Goal: Find specific page/section

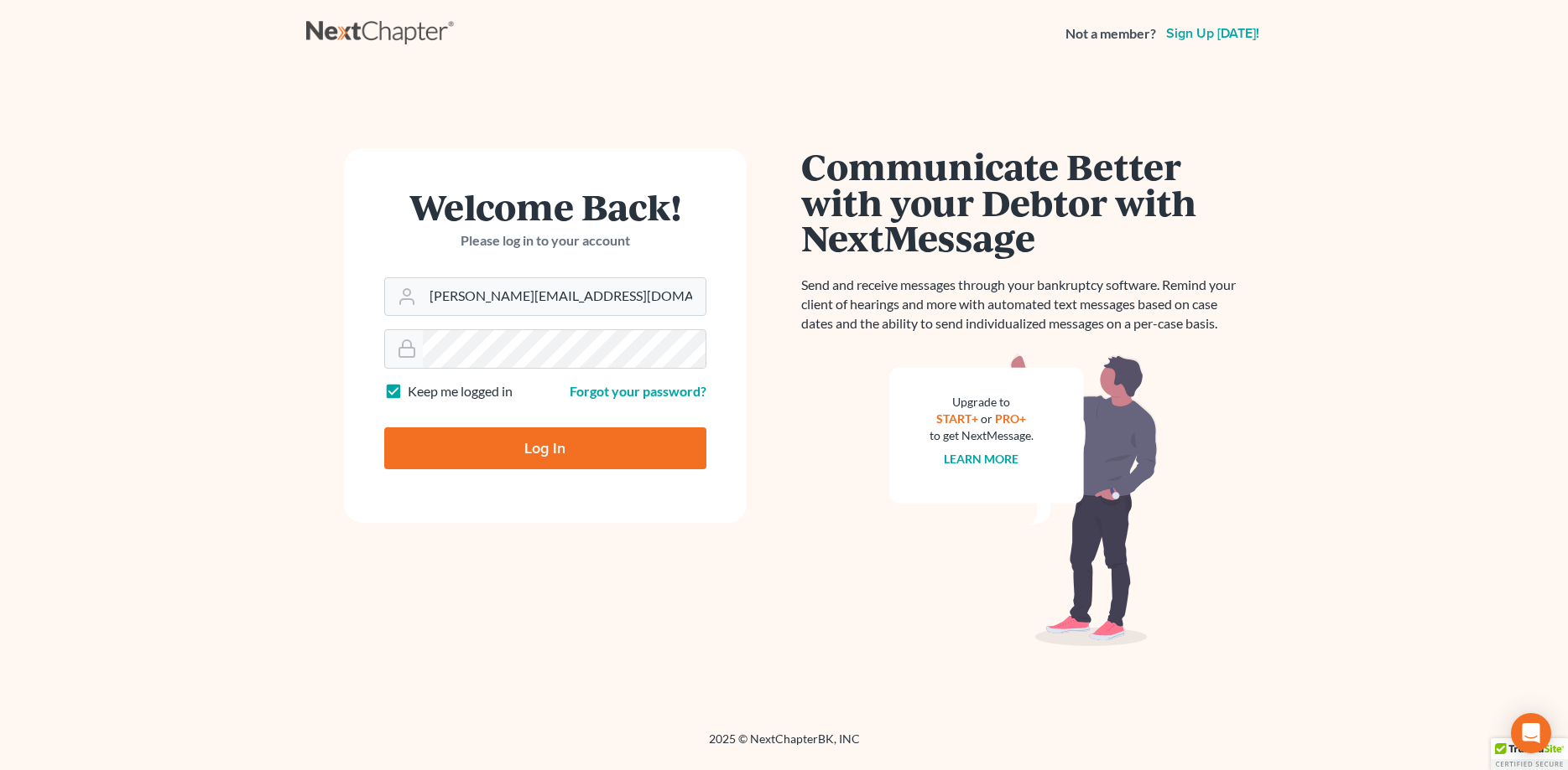
click at [536, 450] on input "Log In" at bounding box center [545, 448] width 322 height 42
type input "Thinking..."
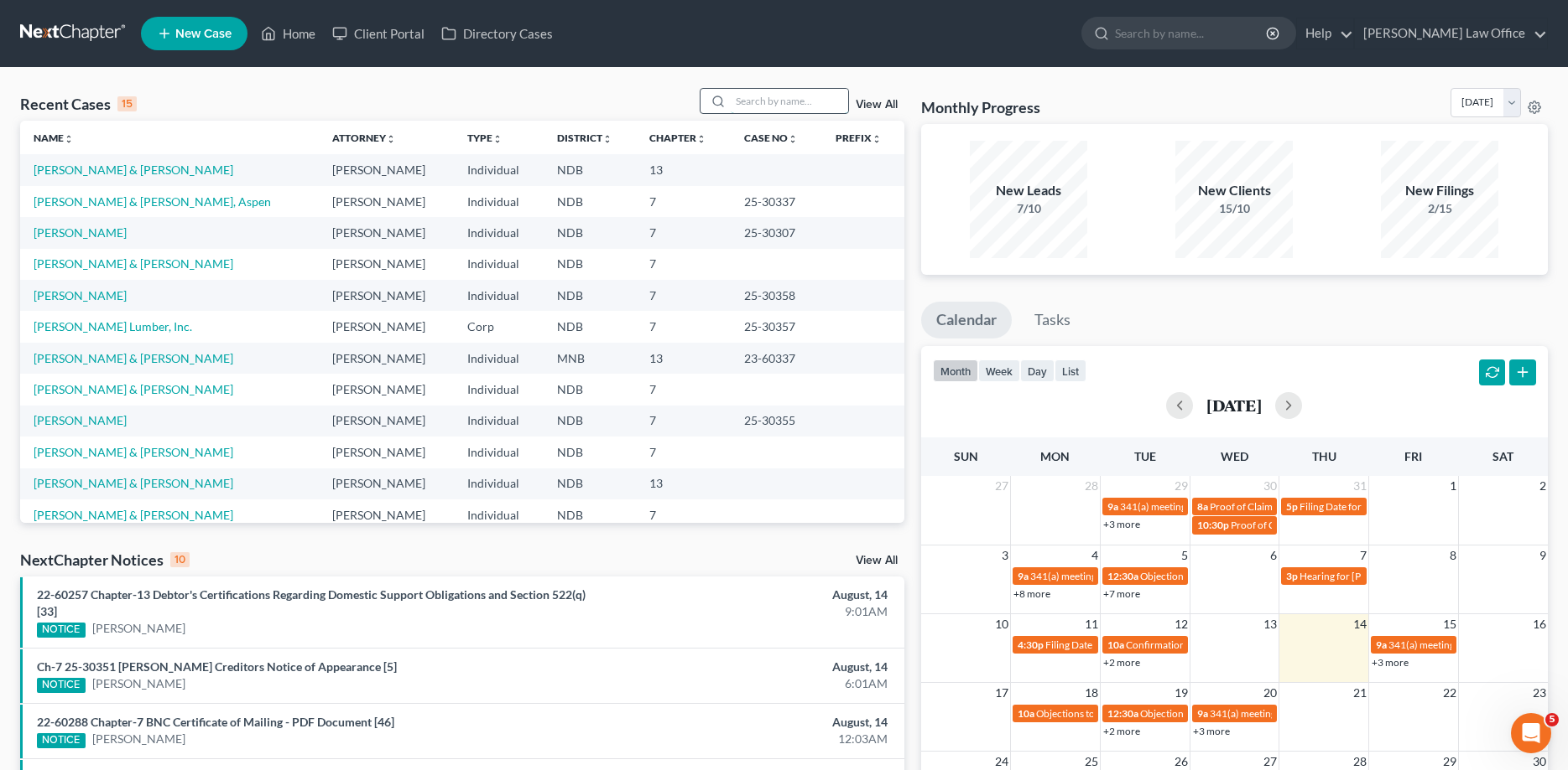
click at [790, 94] on input "search" at bounding box center [789, 101] width 117 height 24
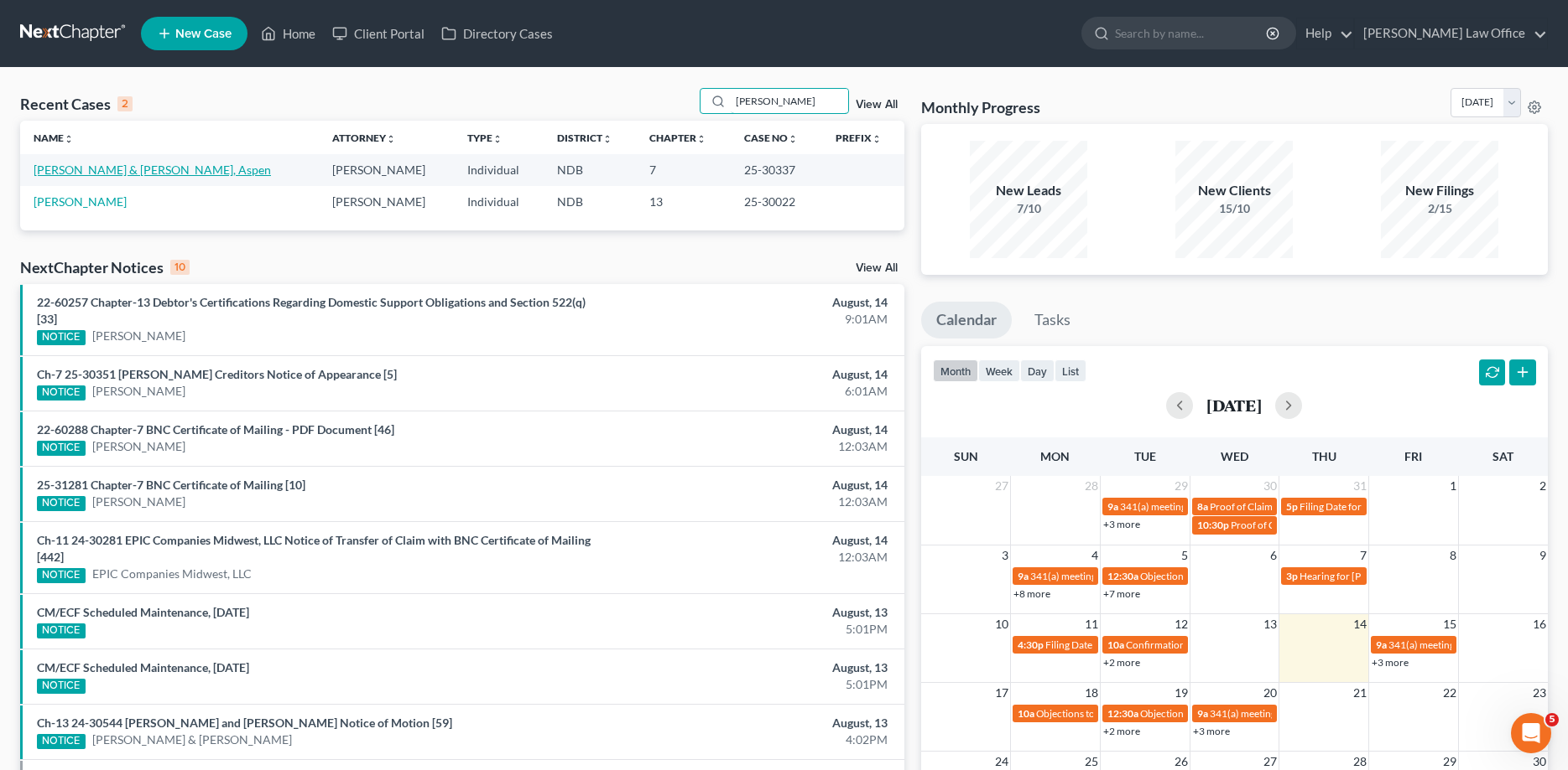
type input "iverson"
click at [105, 169] on link "[PERSON_NAME] & [PERSON_NAME], Aspen" at bounding box center [151, 170] width 237 height 14
select select "4"
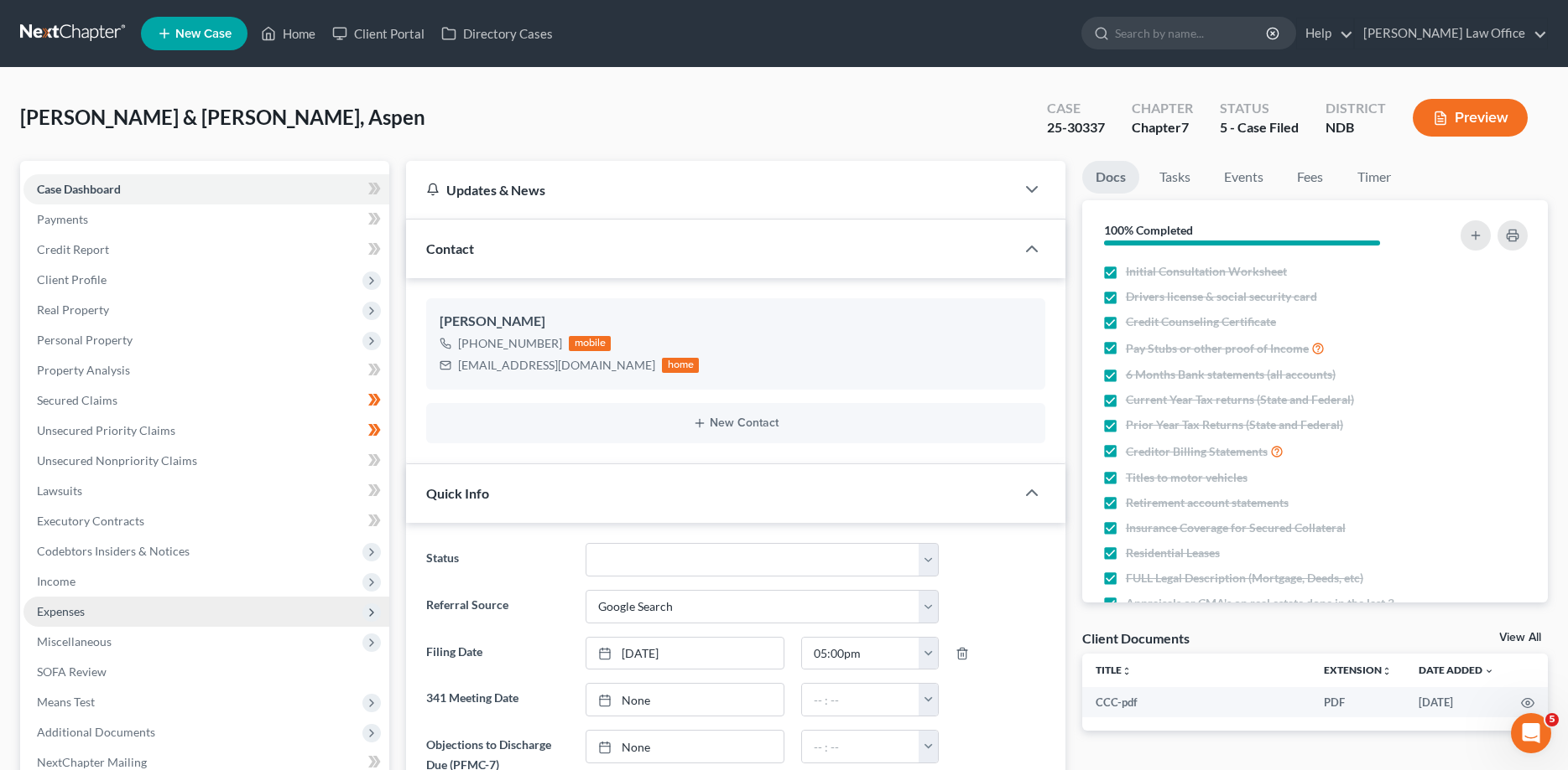
click at [72, 608] on span "Expenses" at bounding box center [60, 612] width 48 height 14
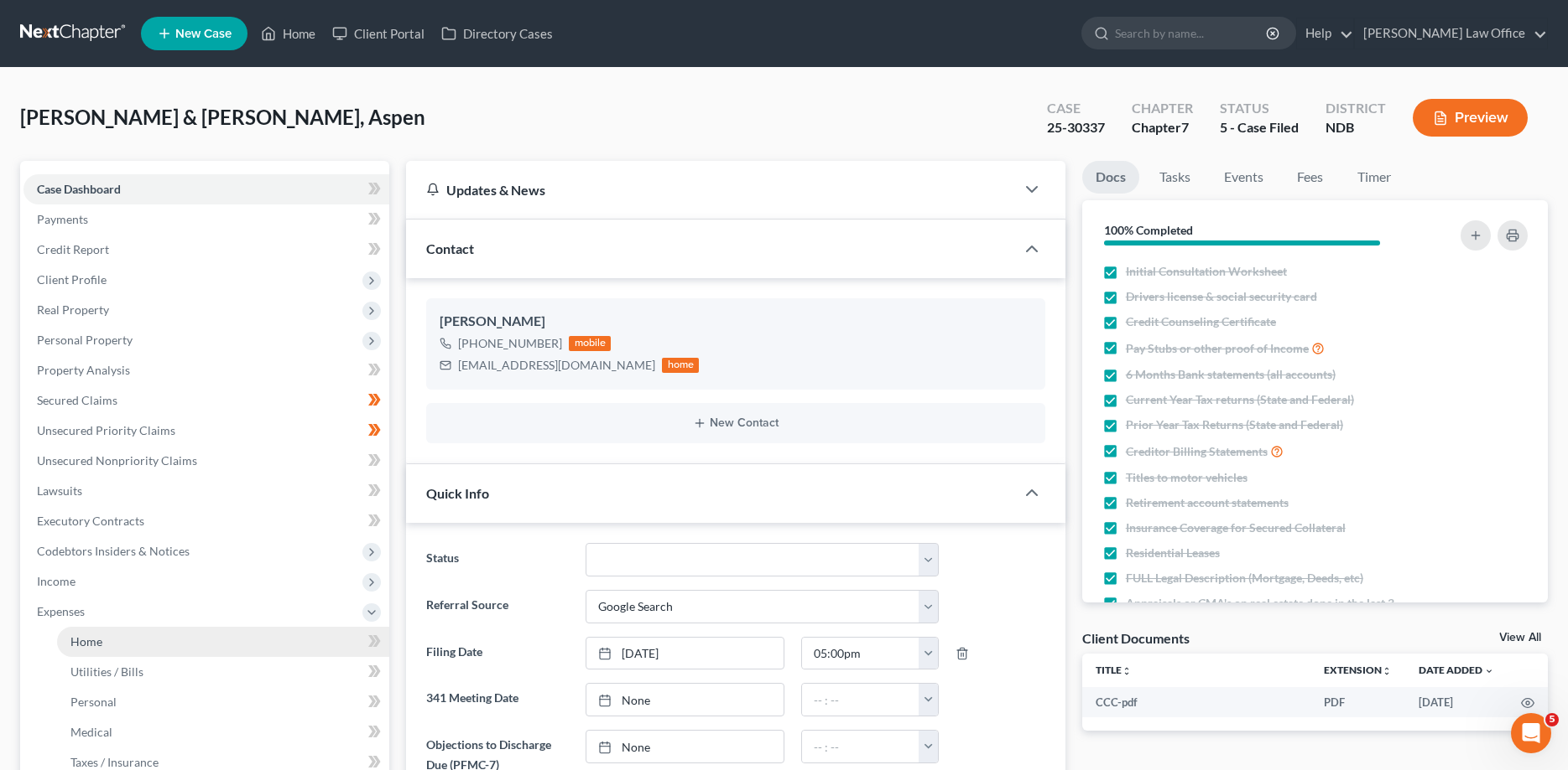
click at [76, 635] on span "Home" at bounding box center [87, 642] width 31 height 14
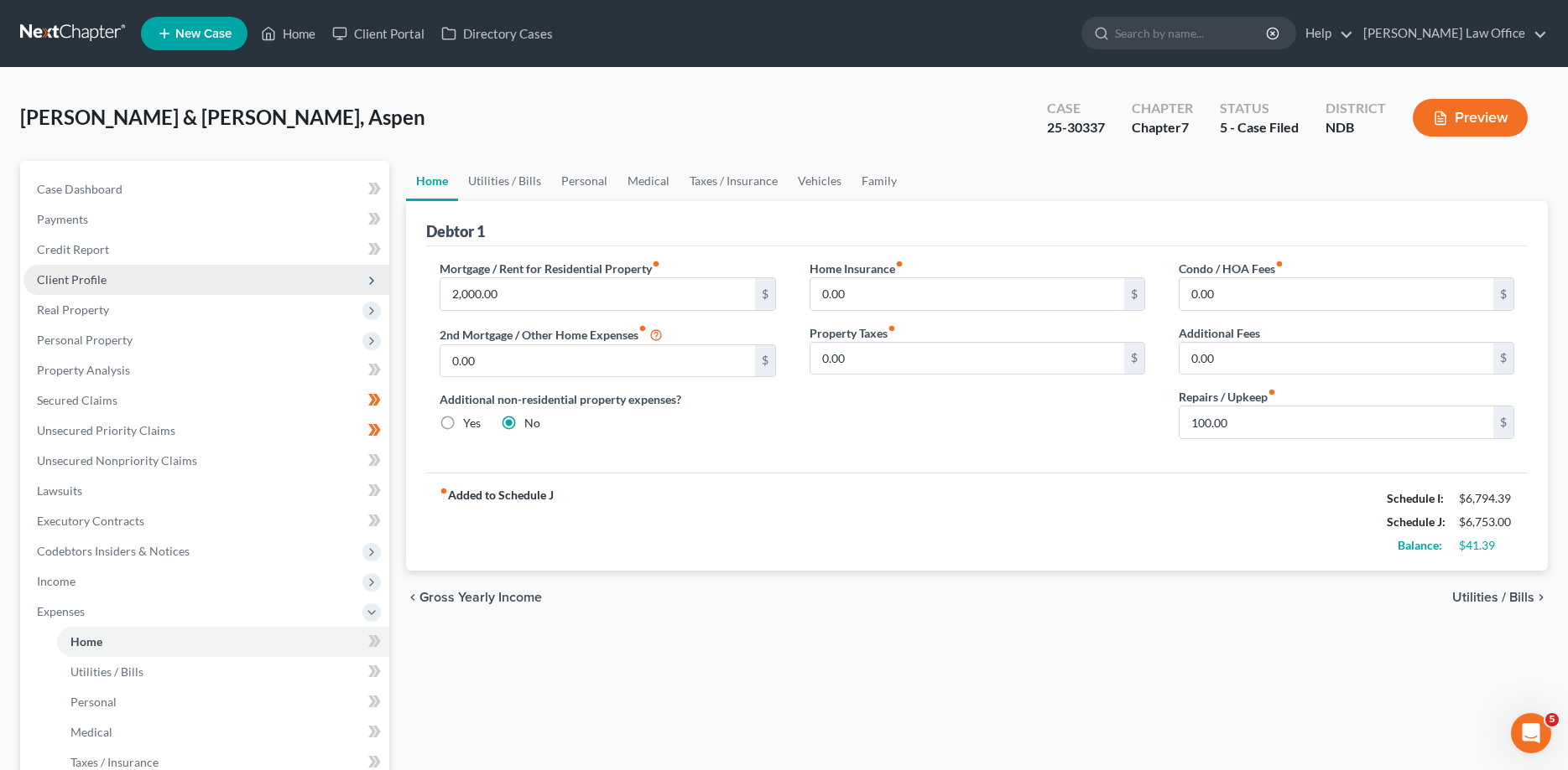
click at [80, 274] on span "Client Profile" at bounding box center [72, 280] width 70 height 14
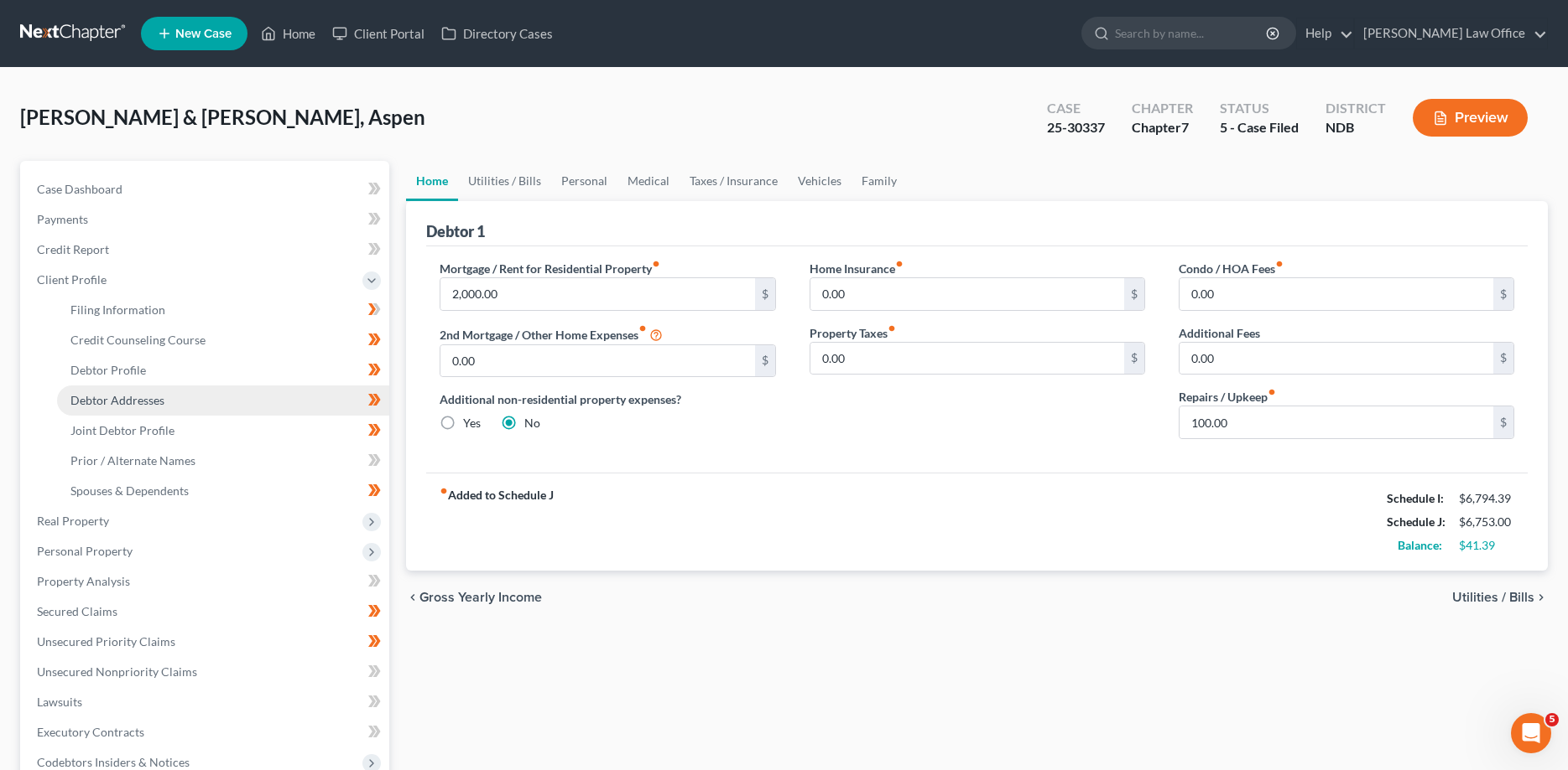
click at [79, 398] on span "Debtor Addresses" at bounding box center [117, 400] width 94 height 14
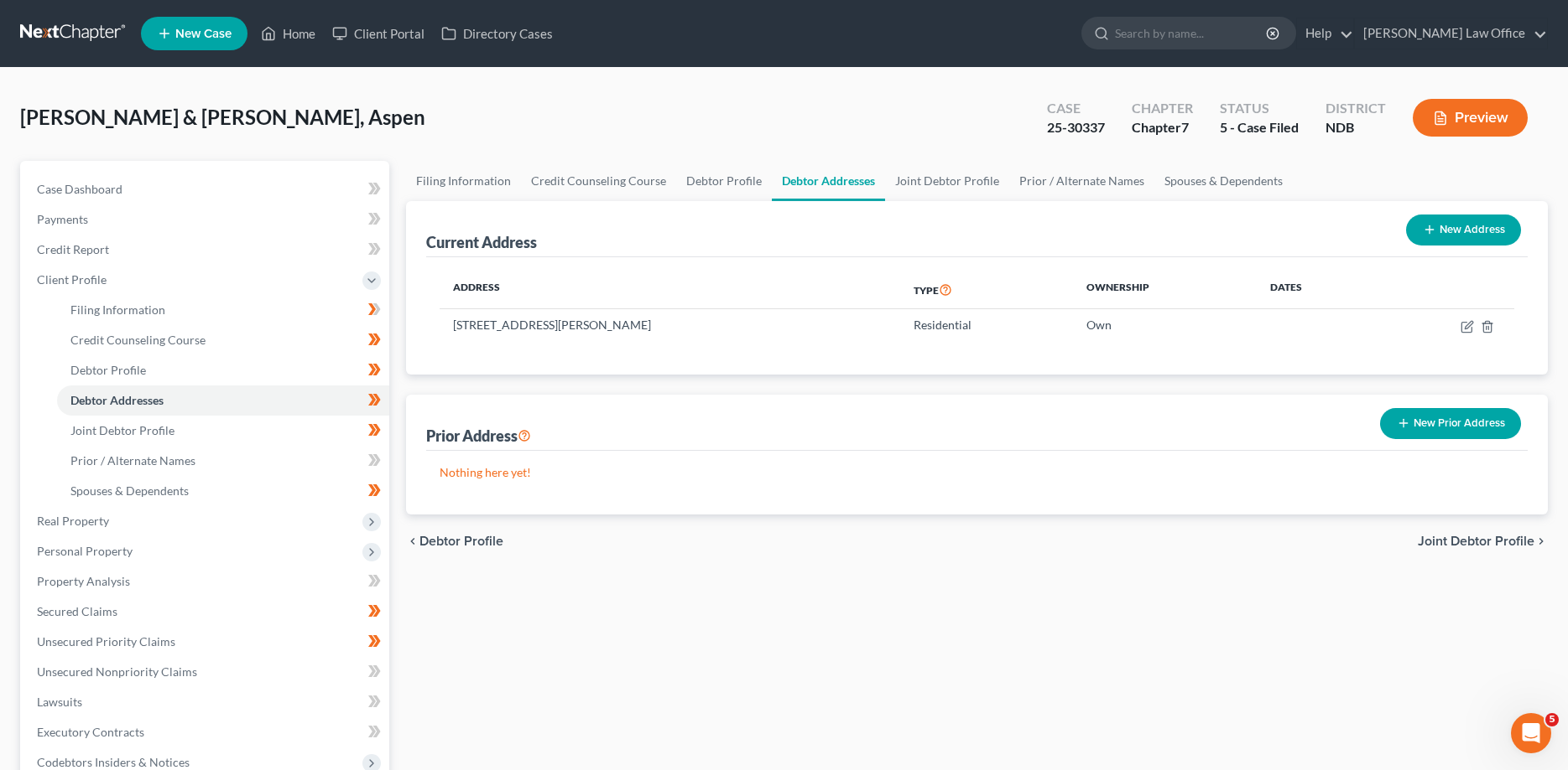
click at [66, 35] on link at bounding box center [73, 33] width 108 height 31
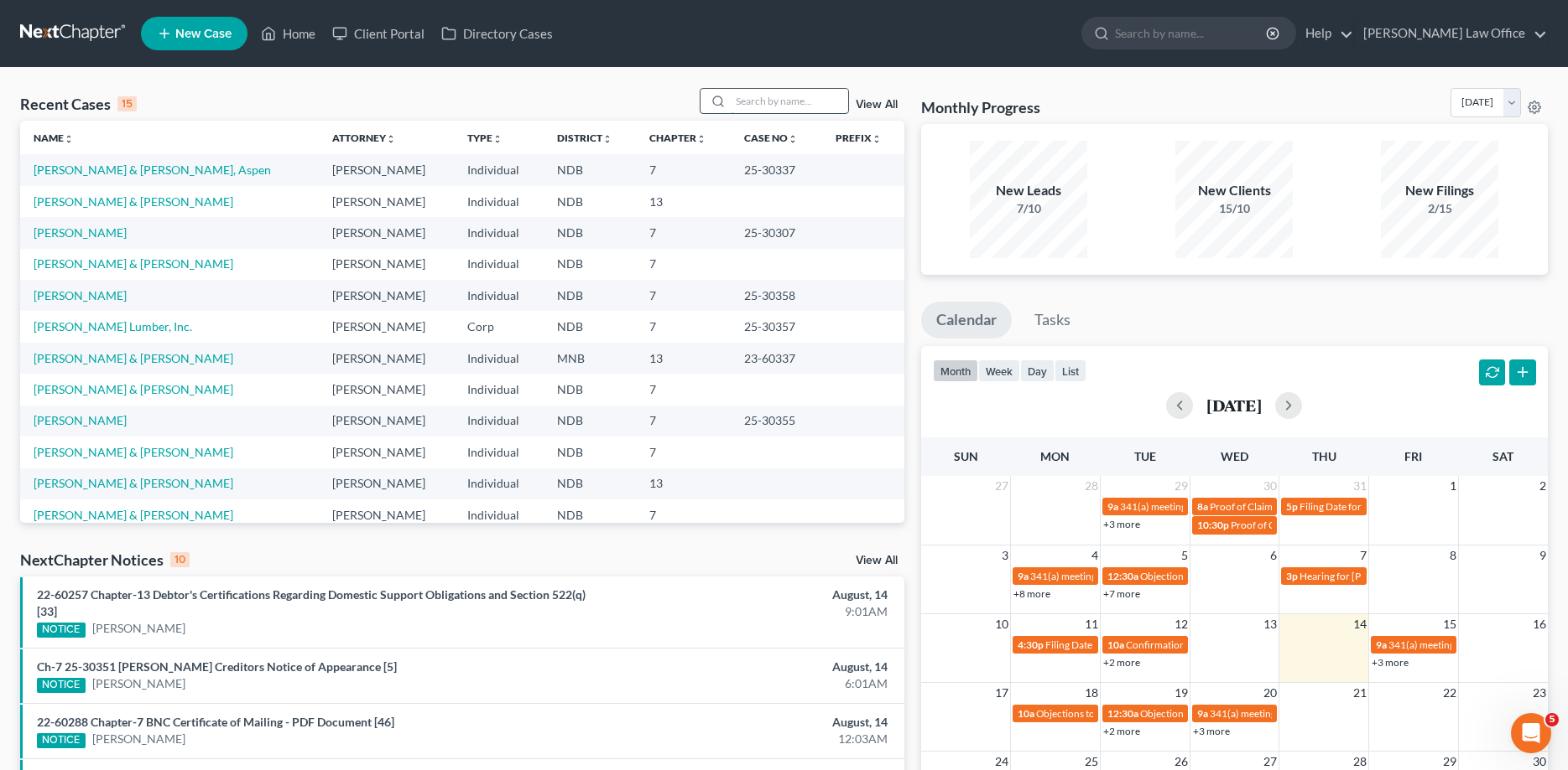
click at [763, 100] on input "search" at bounding box center [789, 101] width 117 height 24
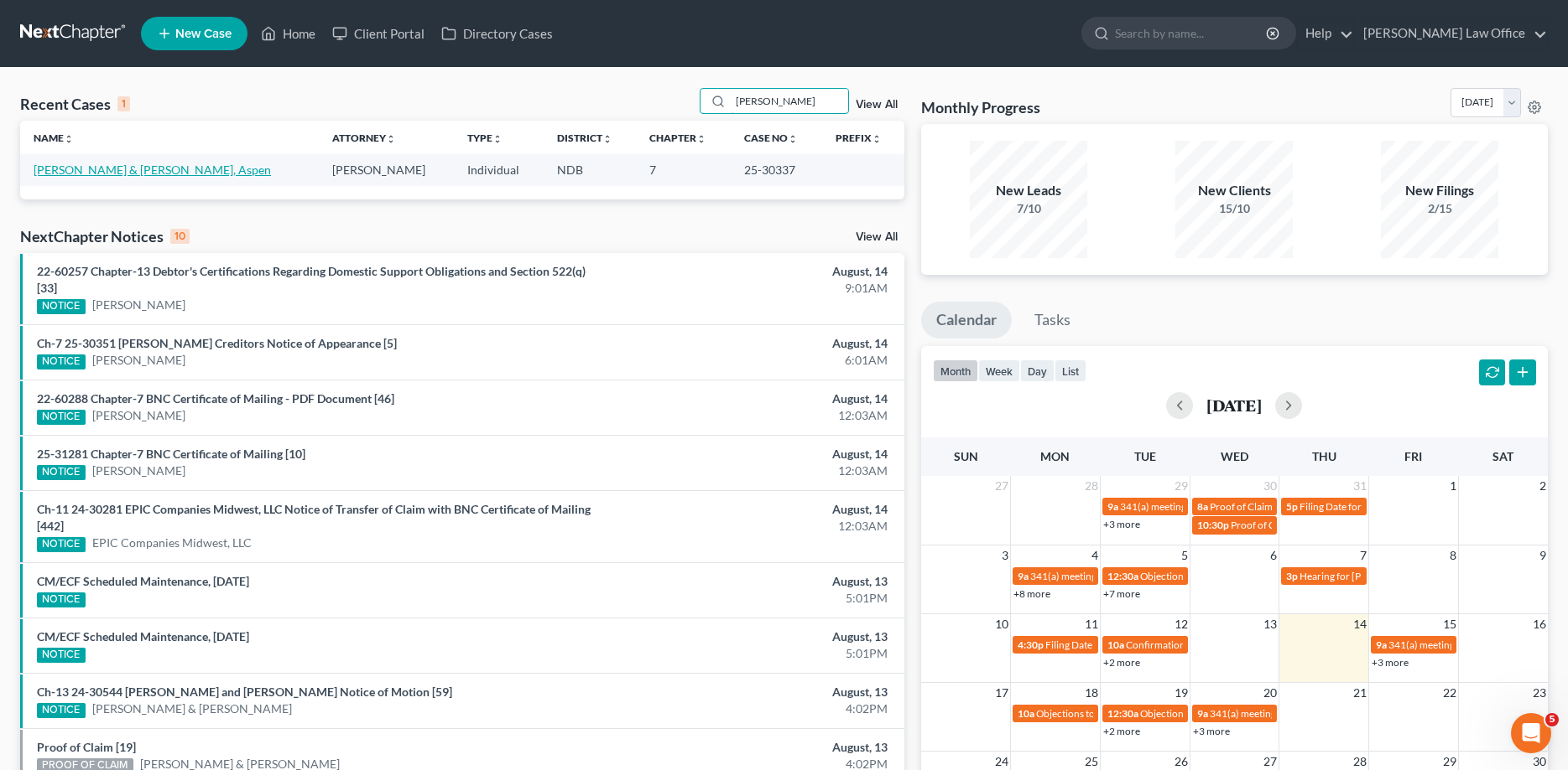
type input "[PERSON_NAME]"
click at [70, 170] on link "Dixson, Austin & Iverson, Aspen" at bounding box center [151, 170] width 237 height 14
select select "4"
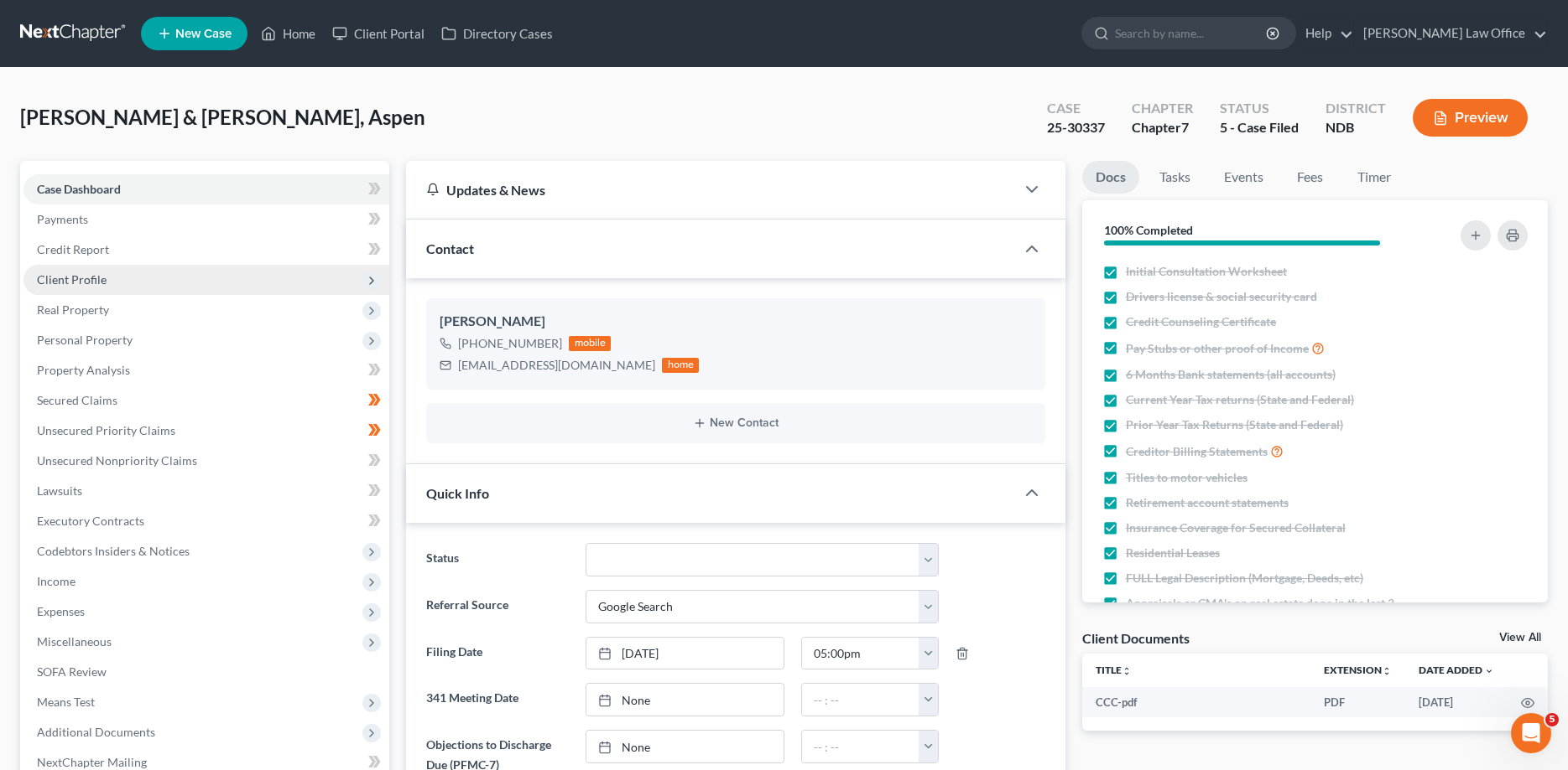
click at [75, 277] on span "Client Profile" at bounding box center [72, 280] width 70 height 14
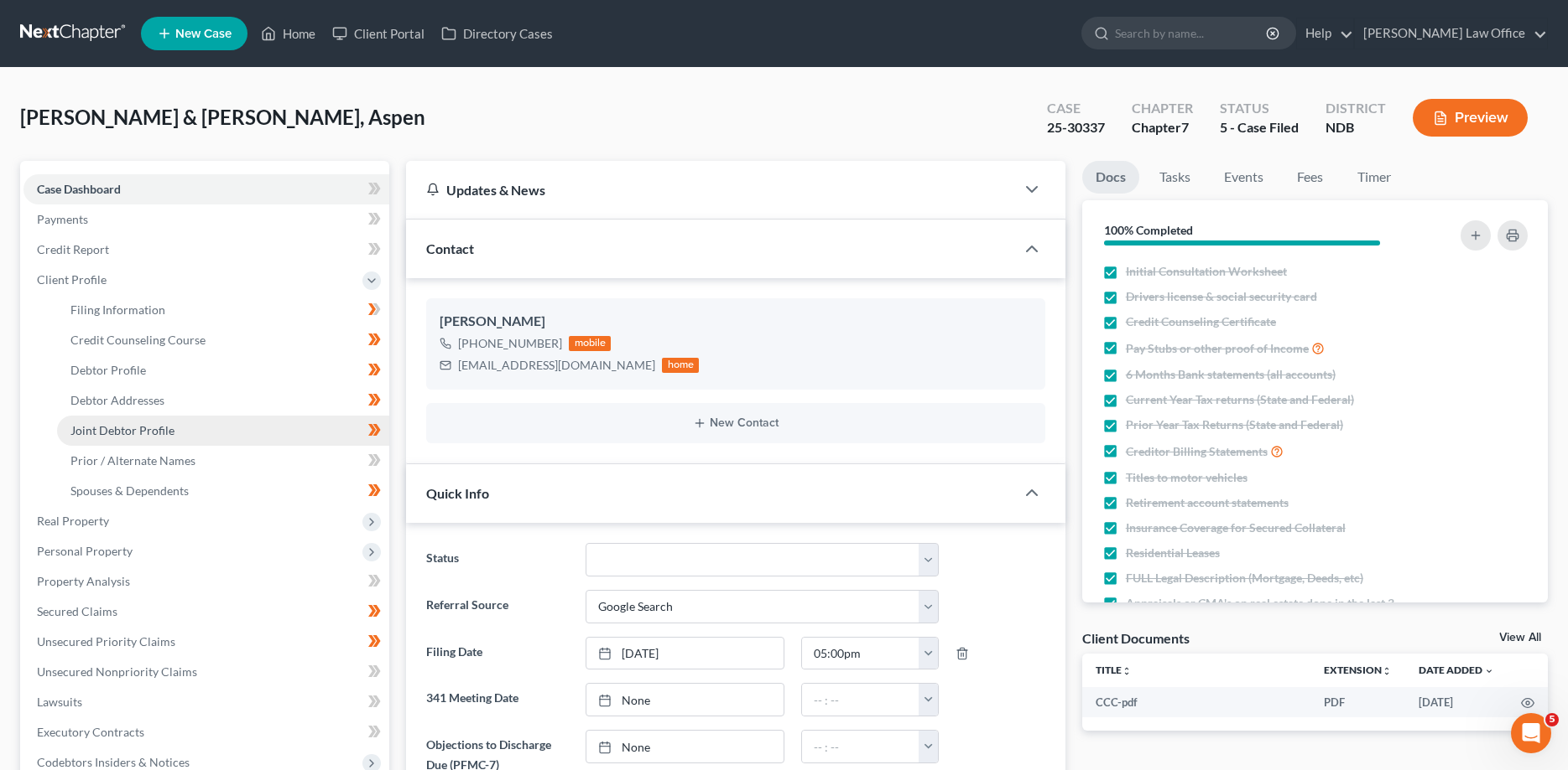
click at [104, 427] on span "Joint Debtor Profile" at bounding box center [122, 430] width 104 height 14
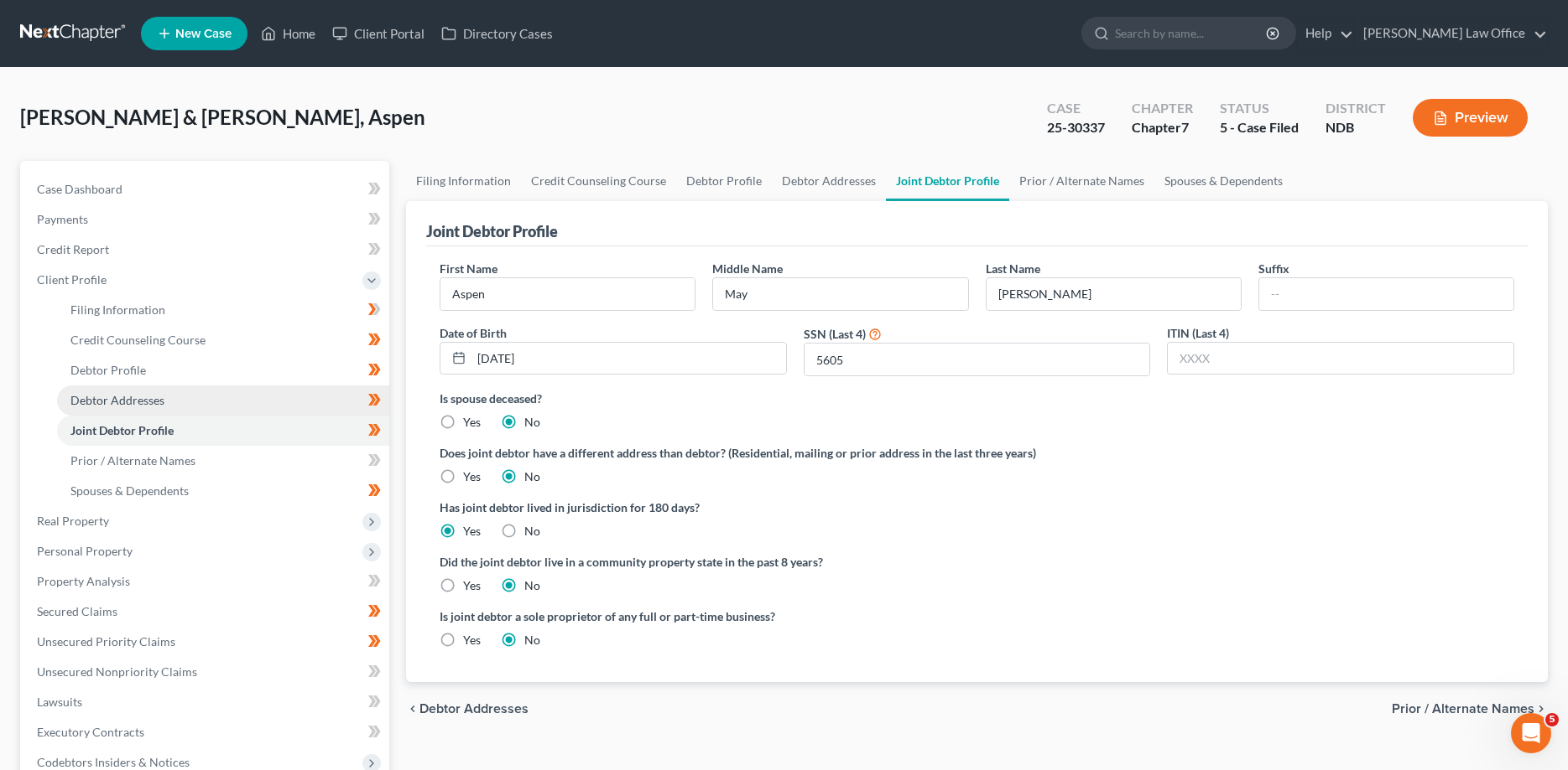
click at [104, 404] on span "Debtor Addresses" at bounding box center [117, 400] width 94 height 14
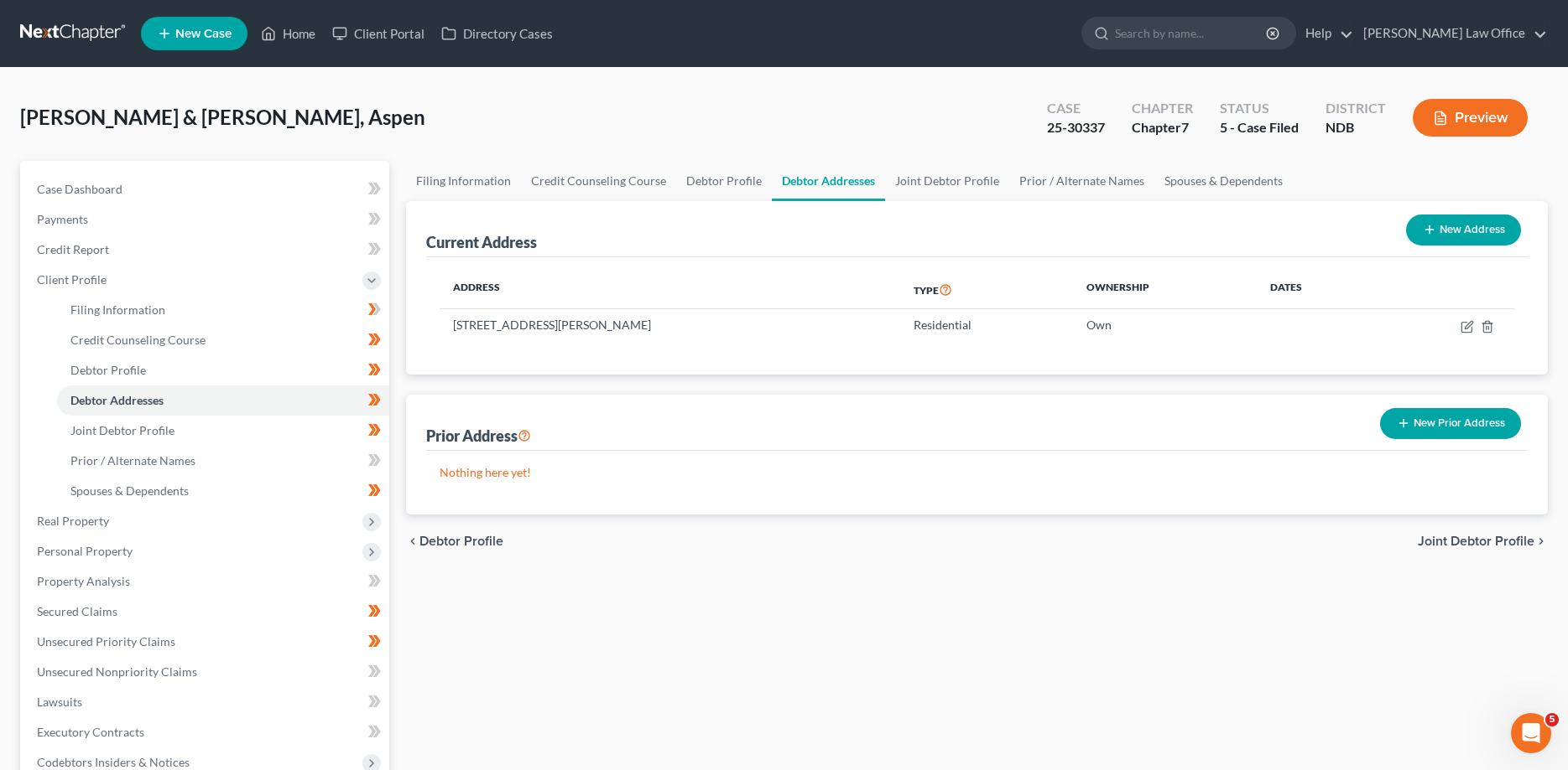
click at [41, 28] on link at bounding box center [73, 33] width 108 height 31
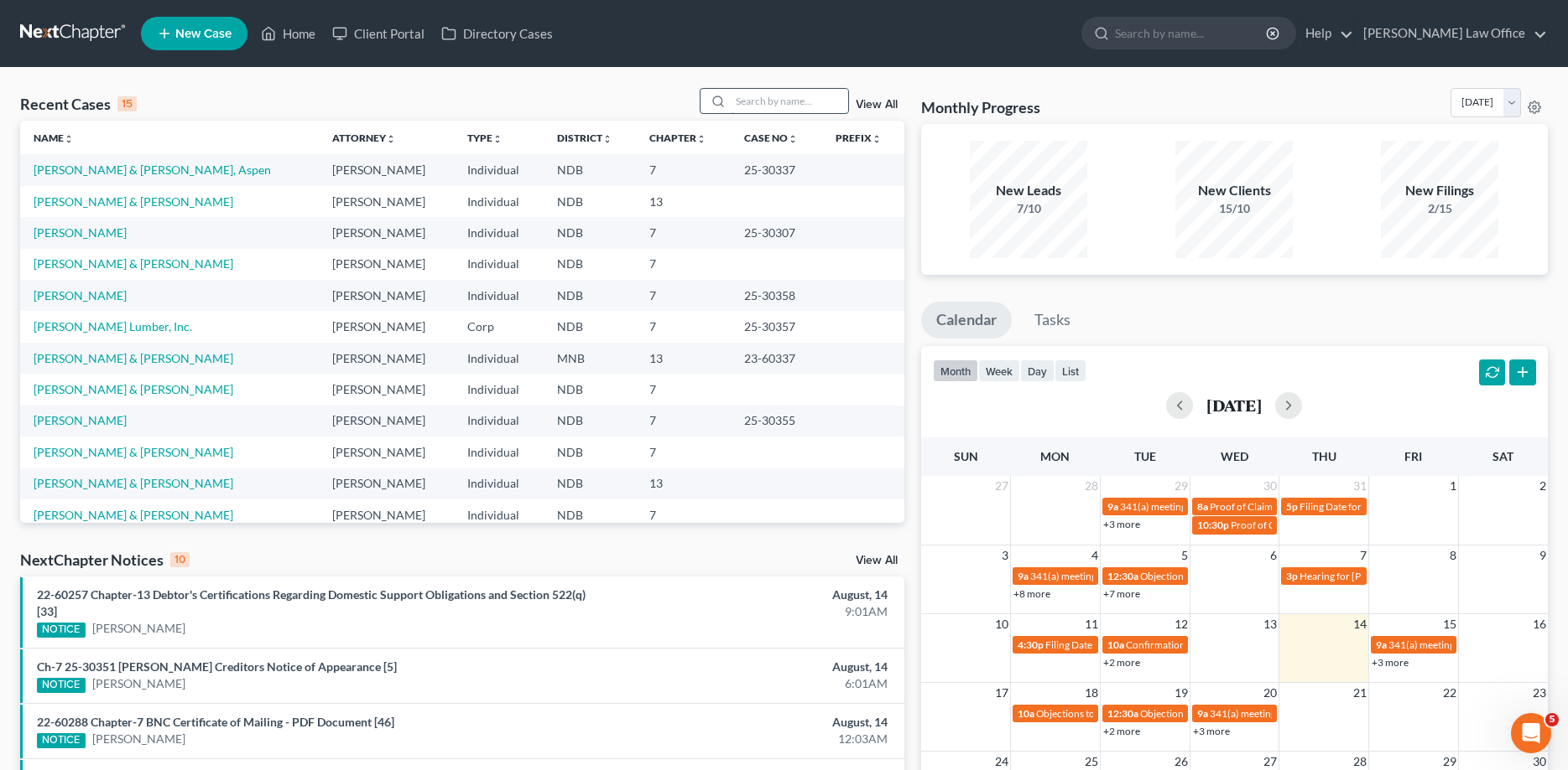
click at [730, 101] on input "search" at bounding box center [789, 101] width 117 height 24
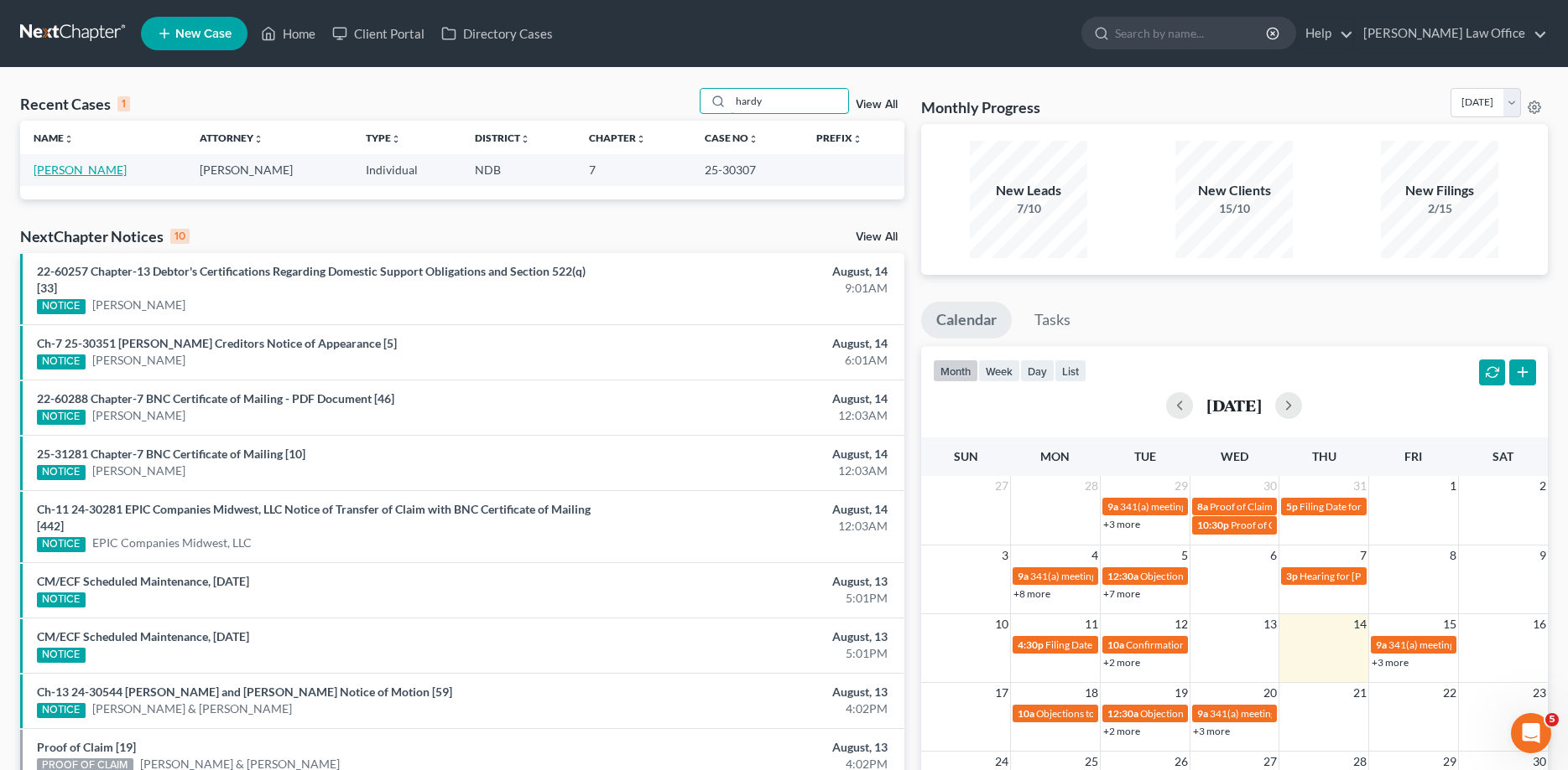
type input "hardy"
click at [62, 172] on link "[PERSON_NAME]" at bounding box center [80, 170] width 93 height 14
select select "3"
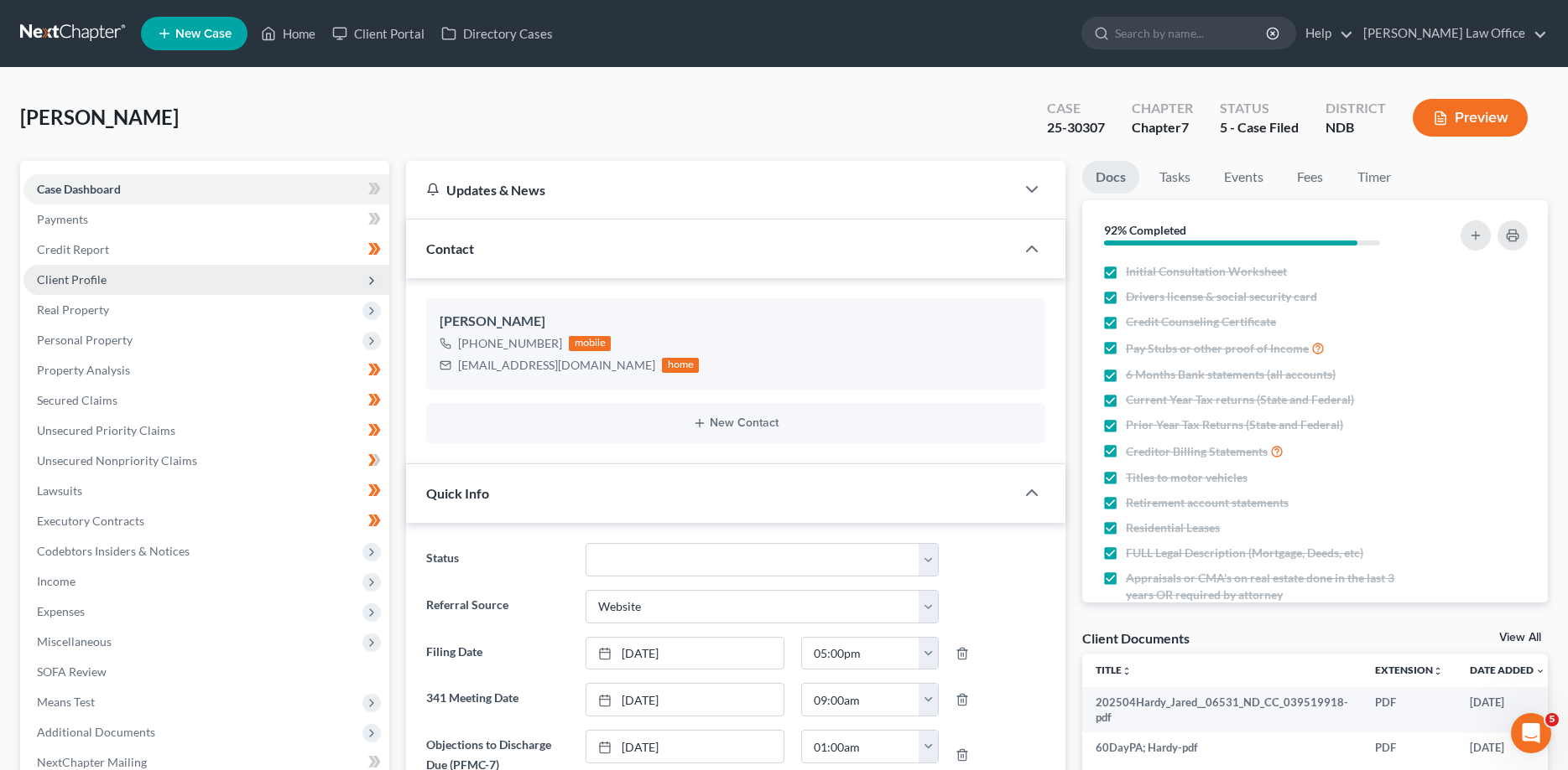
click at [69, 278] on span "Client Profile" at bounding box center [72, 280] width 70 height 14
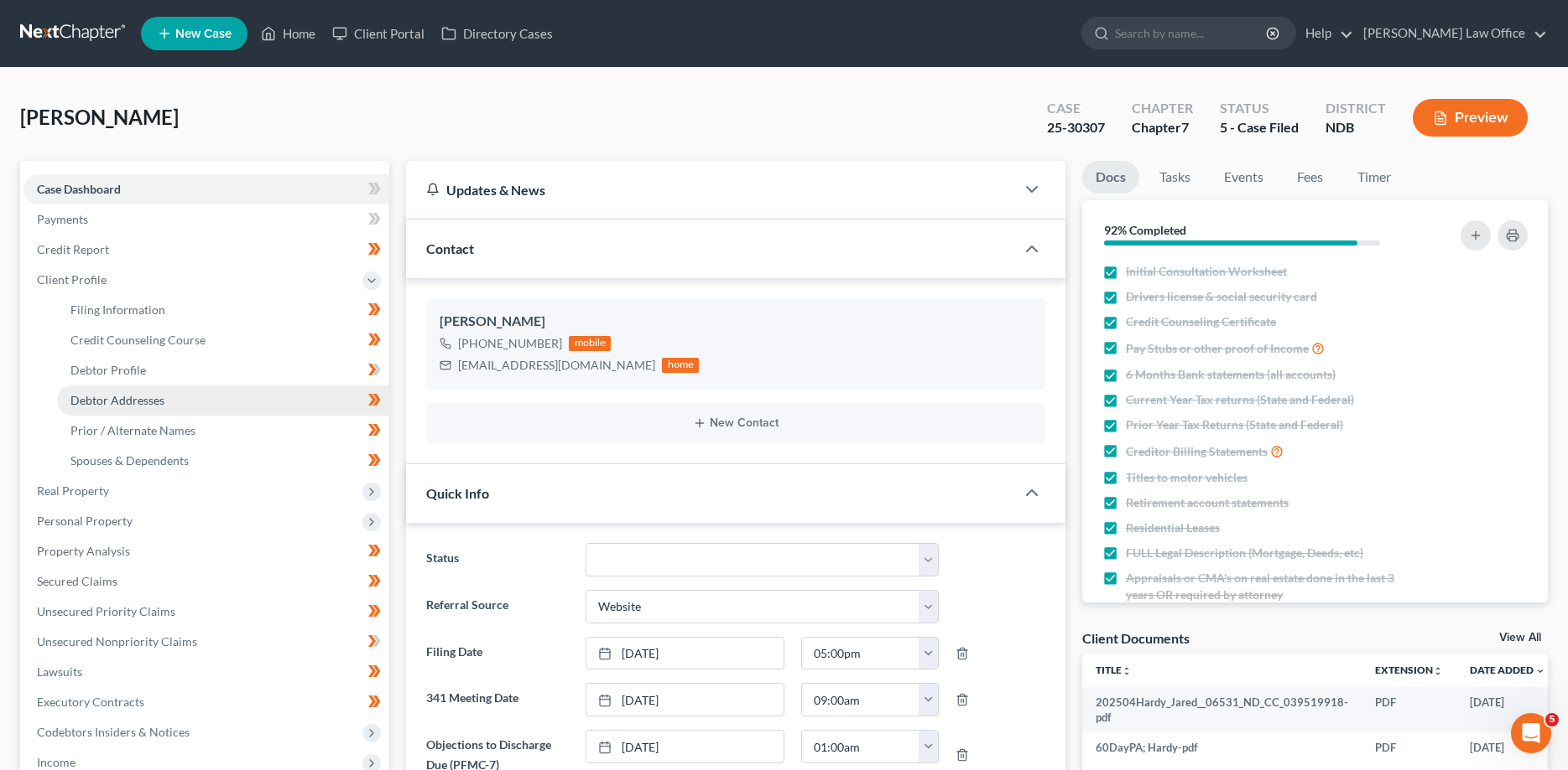
click at [100, 395] on span "Debtor Addresses" at bounding box center [117, 400] width 94 height 14
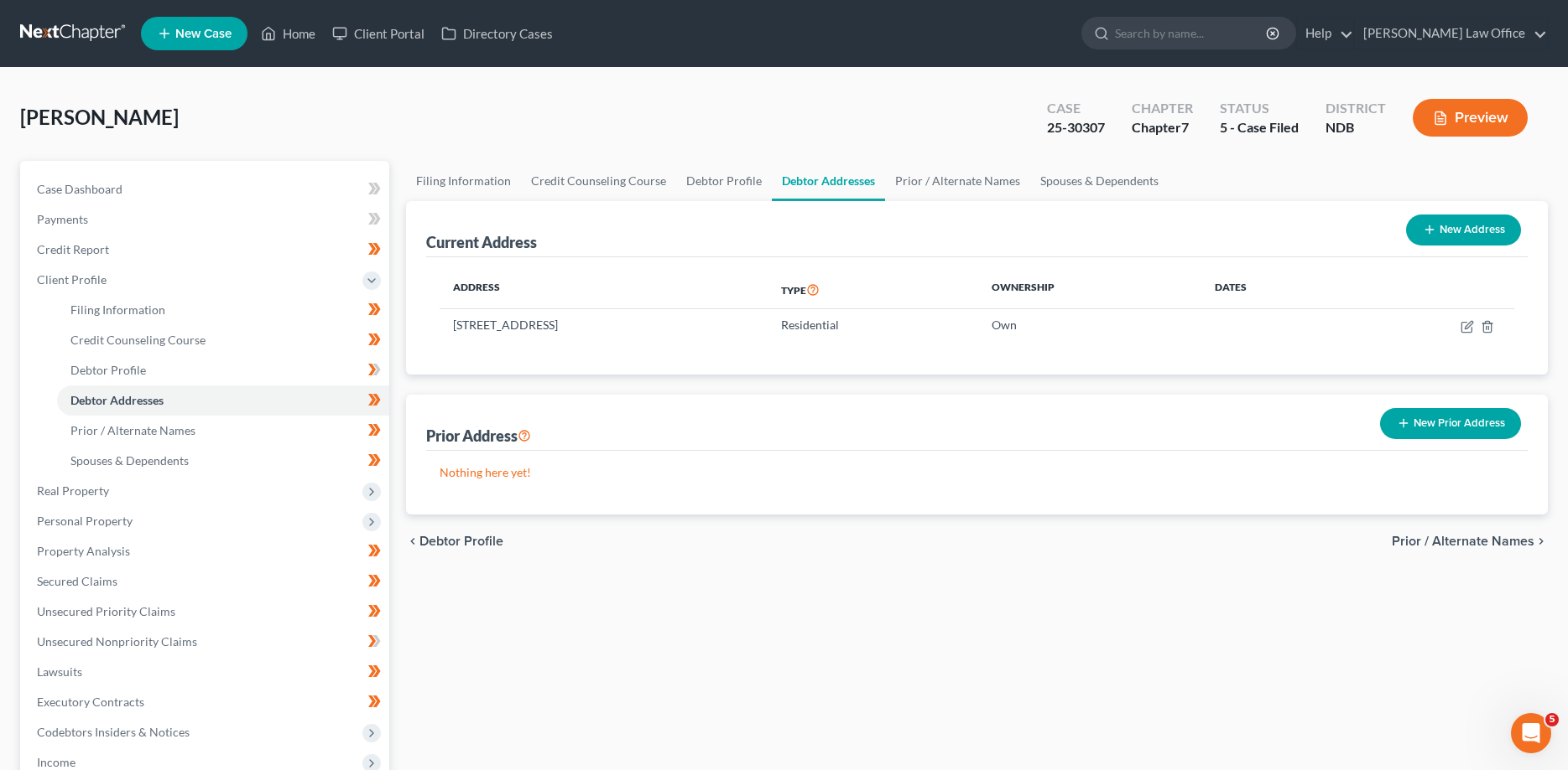
click at [70, 33] on link at bounding box center [73, 33] width 108 height 31
